Goal: Find specific page/section: Find specific page/section

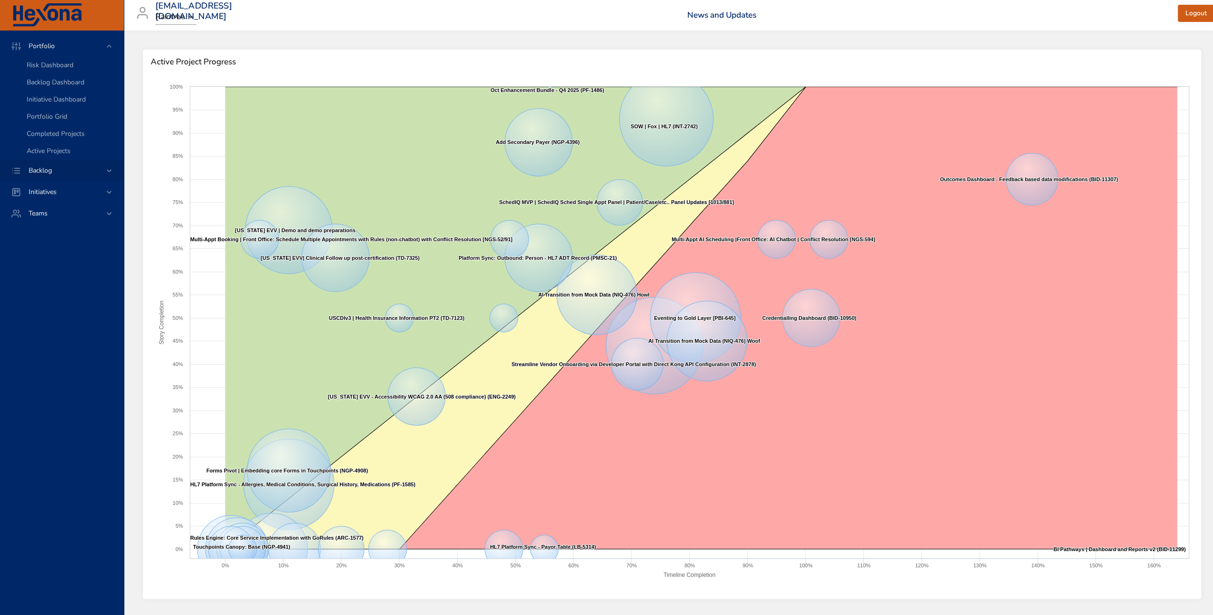
click at [46, 169] on span "Backlog" at bounding box center [40, 170] width 39 height 9
click at [55, 81] on link "Backlog Details" at bounding box center [61, 86] width 123 height 17
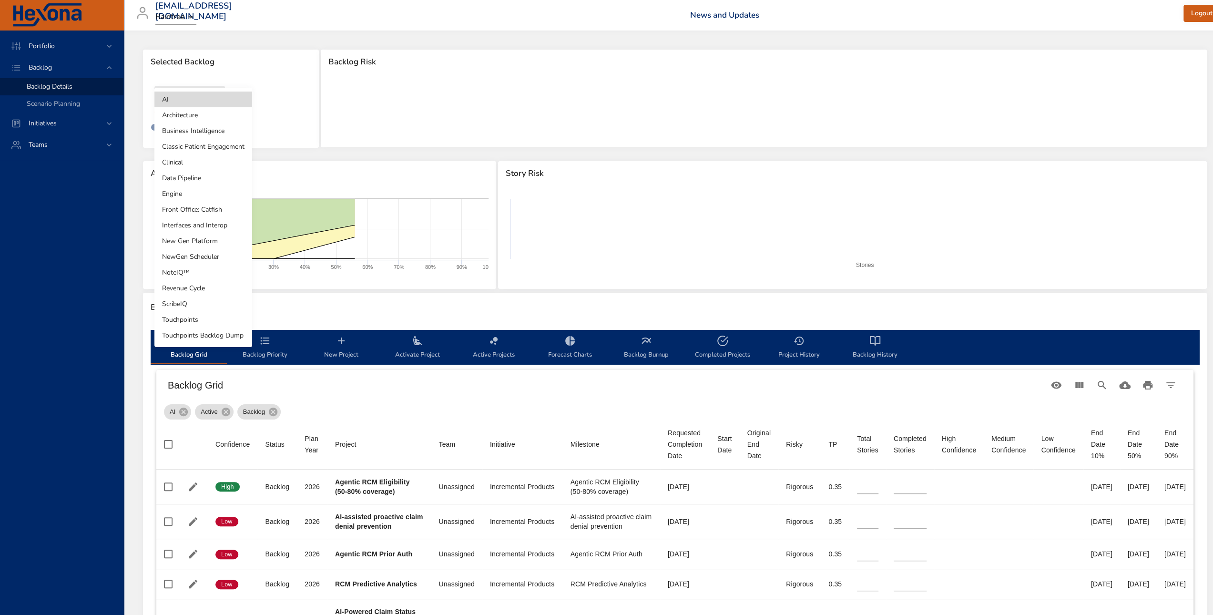
click at [182, 107] on body "Portfolio Backlog Backlog Details Scenario Planning Initiatives Teams [EMAIL_AD…" at bounding box center [606, 307] width 1213 height 615
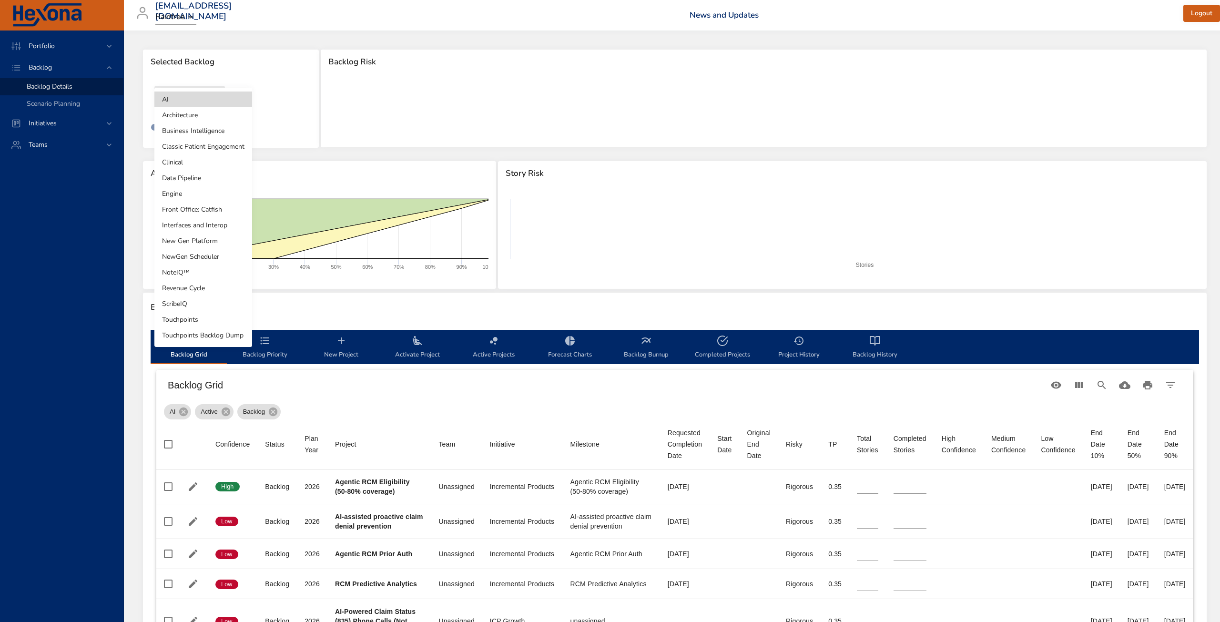
click at [220, 129] on li "Business Intelligence" at bounding box center [203, 131] width 98 height 16
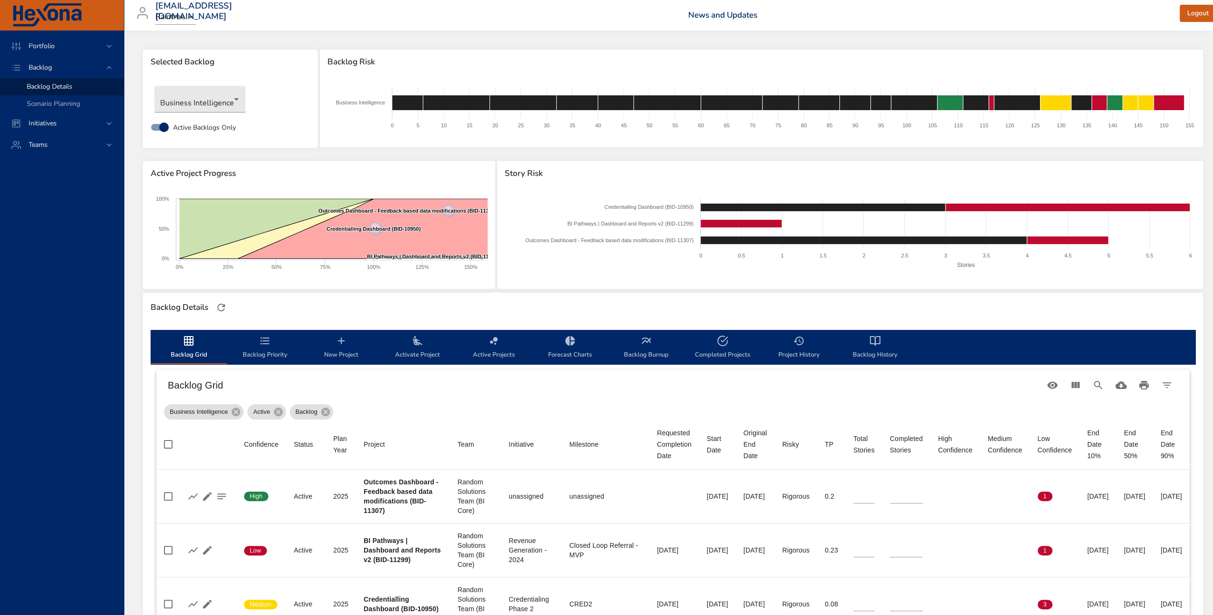
click at [631, 340] on span "Backlog Burnup" at bounding box center [646, 347] width 65 height 25
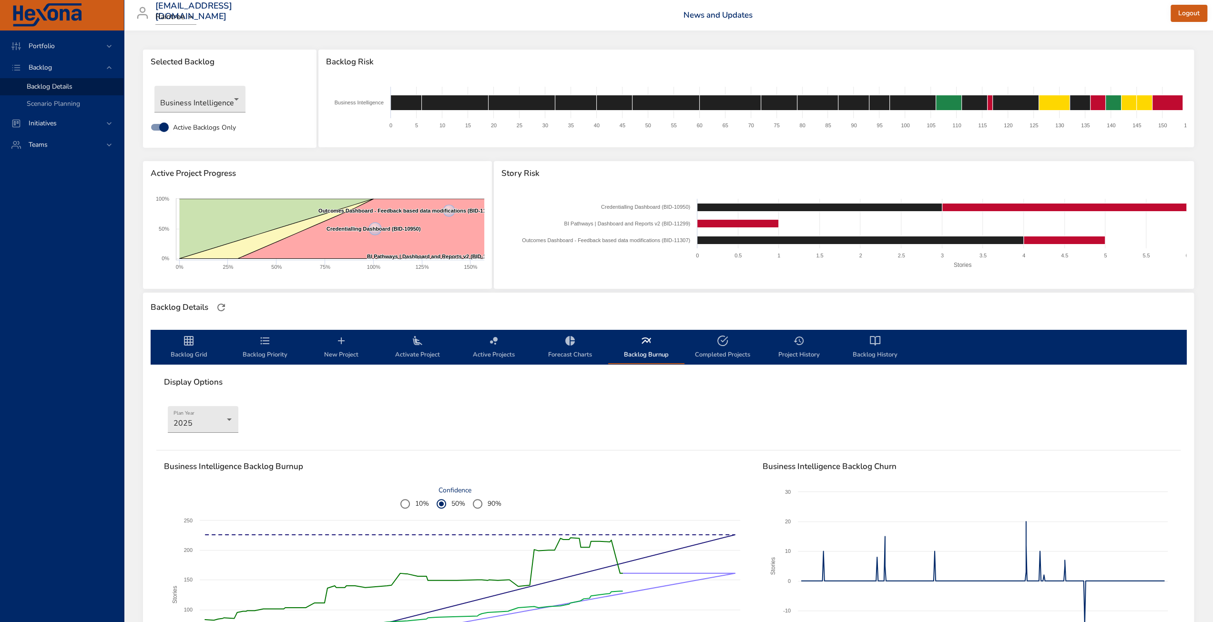
click at [267, 343] on icon "backlog-tab" at bounding box center [265, 340] width 9 height 7
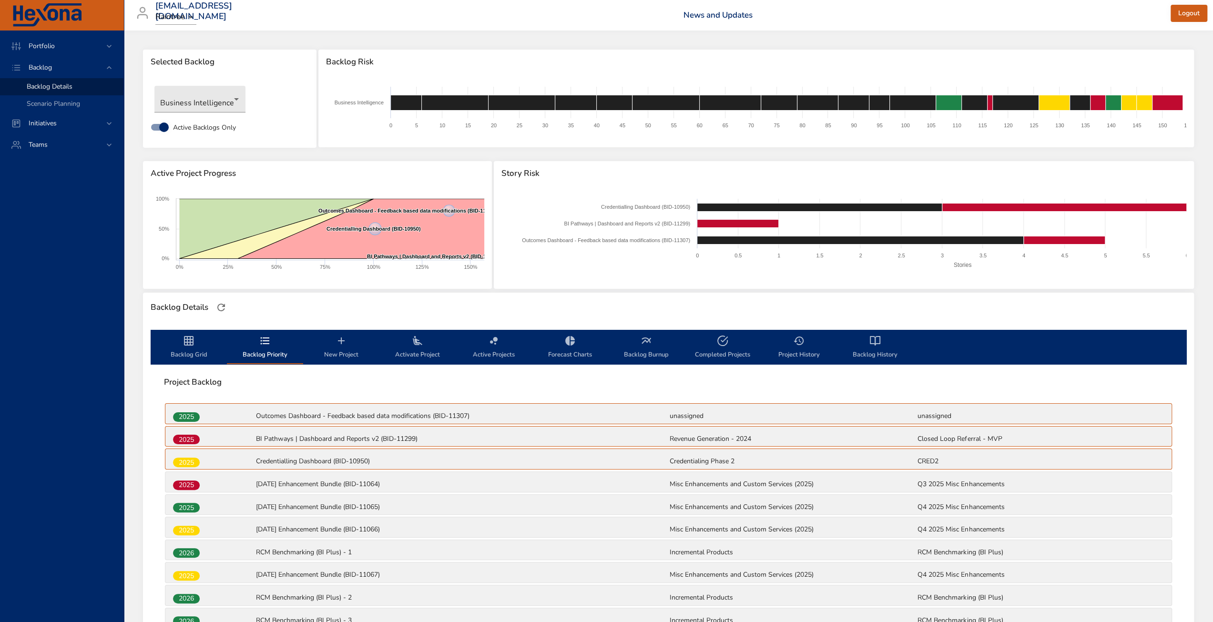
click at [269, 350] on span "Backlog Priority" at bounding box center [264, 347] width 65 height 25
click at [204, 354] on span "Backlog Grid" at bounding box center [188, 347] width 65 height 25
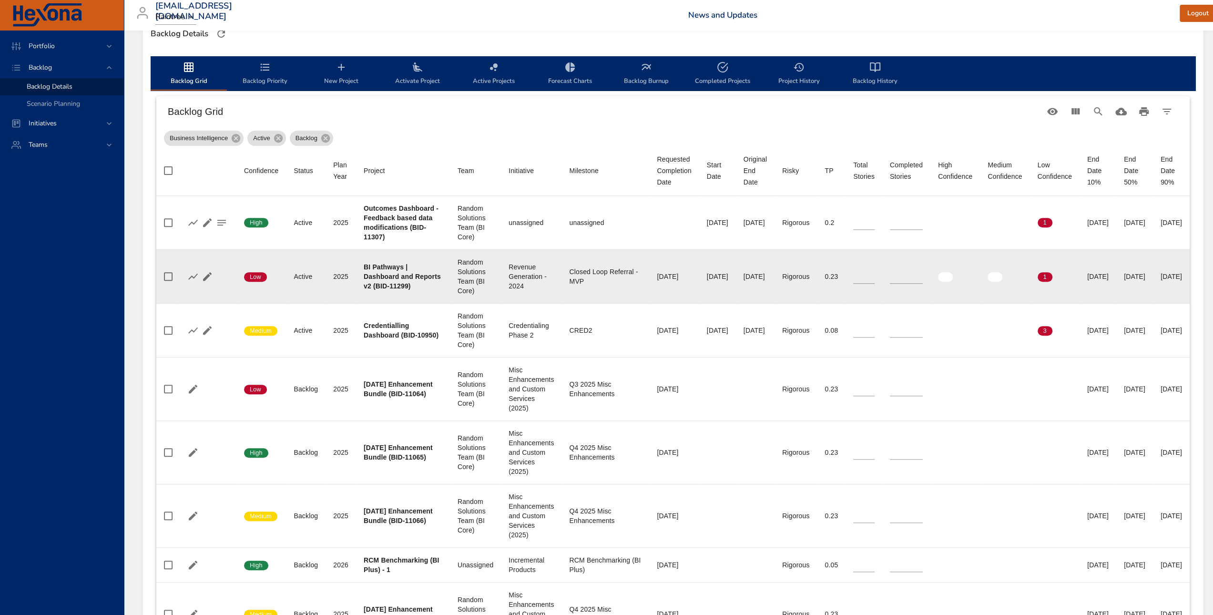
scroll to position [286, 0]
